Goal: Information Seeking & Learning: Learn about a topic

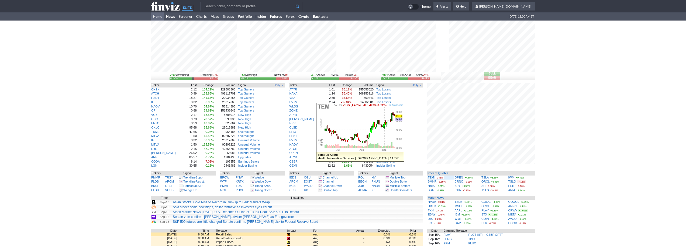
click at [432, 177] on link "TEM" at bounding box center [431, 176] width 6 height 3
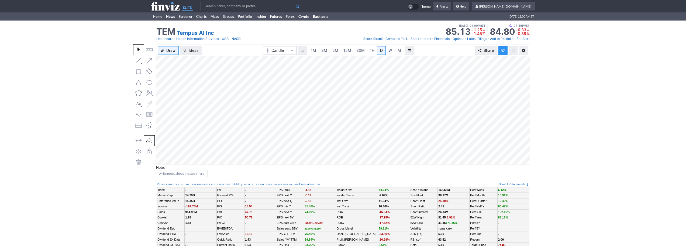
click at [515, 50] on link at bounding box center [513, 50] width 9 height 9
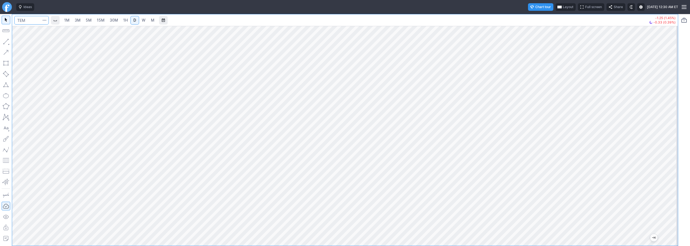
click at [32, 21] on input "Search" at bounding box center [31, 20] width 34 height 9
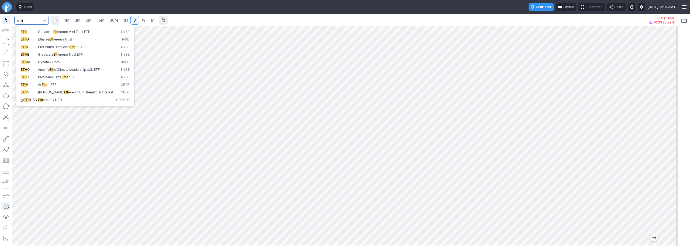
type input "eth"
click at [51, 98] on span "ereum / USD" at bounding box center [52, 100] width 19 height 4
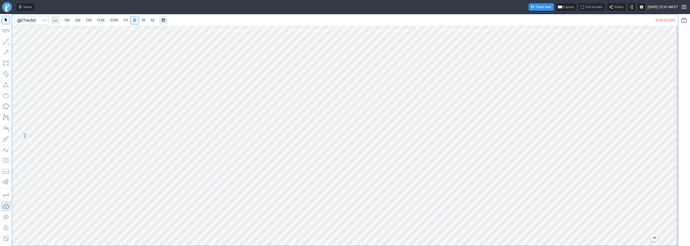
click at [77, 20] on span "3M" at bounding box center [78, 20] width 6 height 5
click at [118, 21] on span "30M" at bounding box center [114, 20] width 8 height 5
click at [22, 42] on span "Line" at bounding box center [31, 42] width 22 height 5
click at [26, 43] on span "Line" at bounding box center [31, 42] width 22 height 5
